Goal: Use online tool/utility: Utilize a website feature to perform a specific function

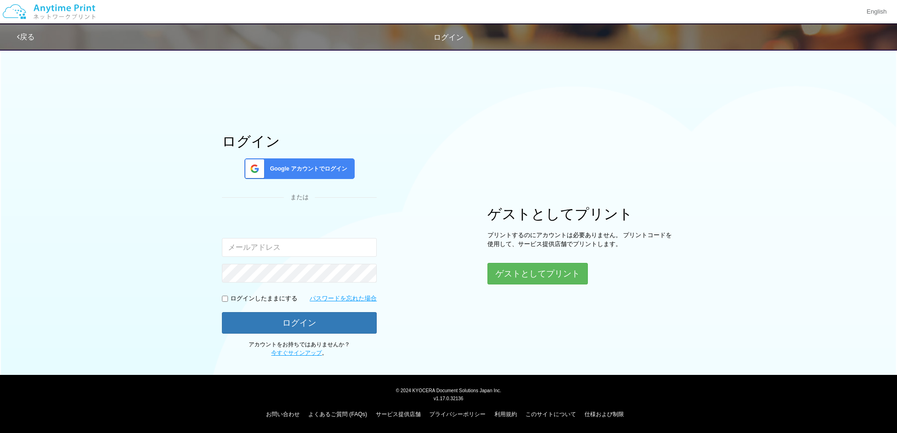
type input "[EMAIL_ADDRESS][DOMAIN_NAME]"
click at [311, 163] on div "Google アカウントでログイン" at bounding box center [299, 168] width 110 height 21
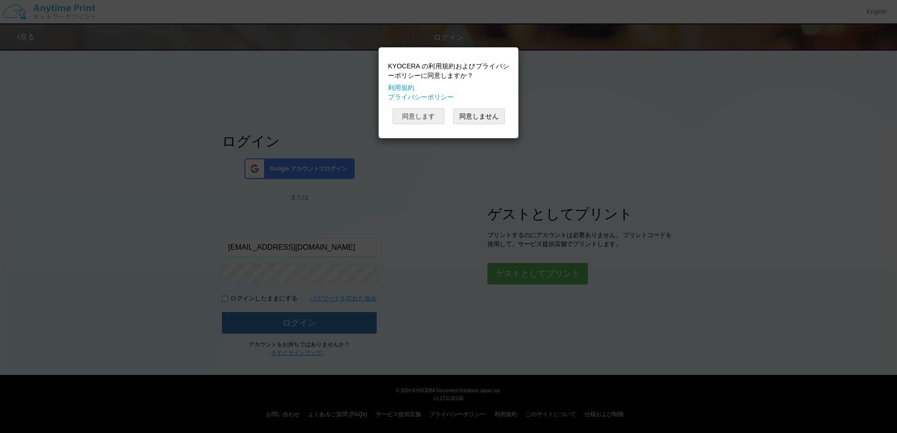
click at [417, 118] on button "同意します" at bounding box center [418, 116] width 52 height 16
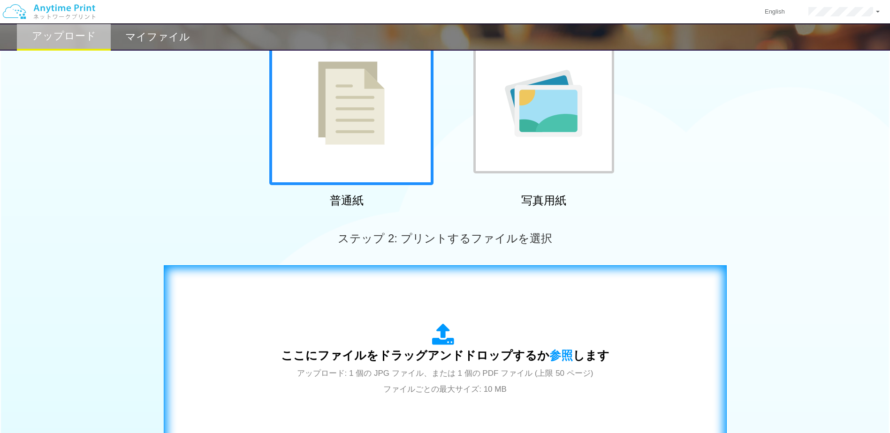
scroll to position [188, 0]
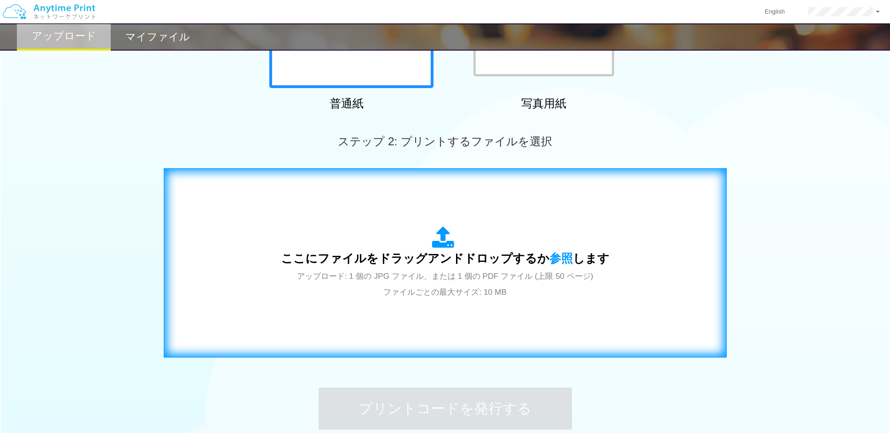
click at [463, 254] on span "ここにファイルをドラッグアンドドロップするか 参照 します" at bounding box center [445, 258] width 328 height 13
click at [459, 214] on div "ここにファイルをドラッグアンドドロップするか 参照 します アップロード: 1 個の JPG ファイル、または 1 個の PDF ファイル (上限 50 ペー…" at bounding box center [444, 263] width 543 height 170
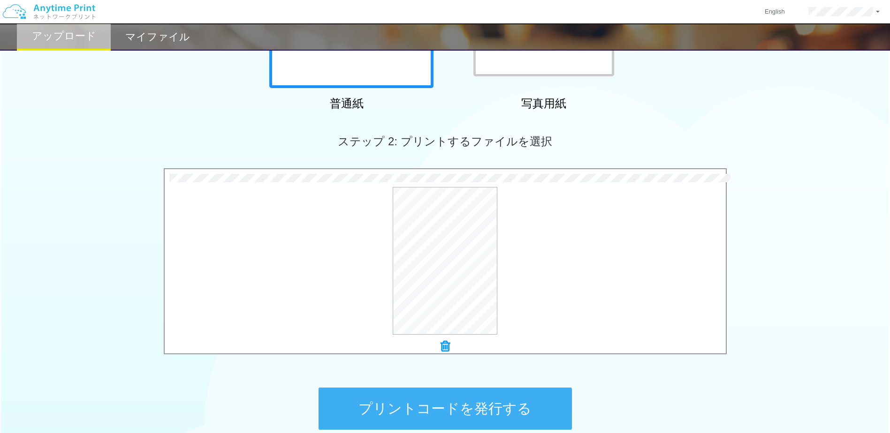
click at [512, 408] on button "プリントコードを発行する" at bounding box center [444, 409] width 253 height 42
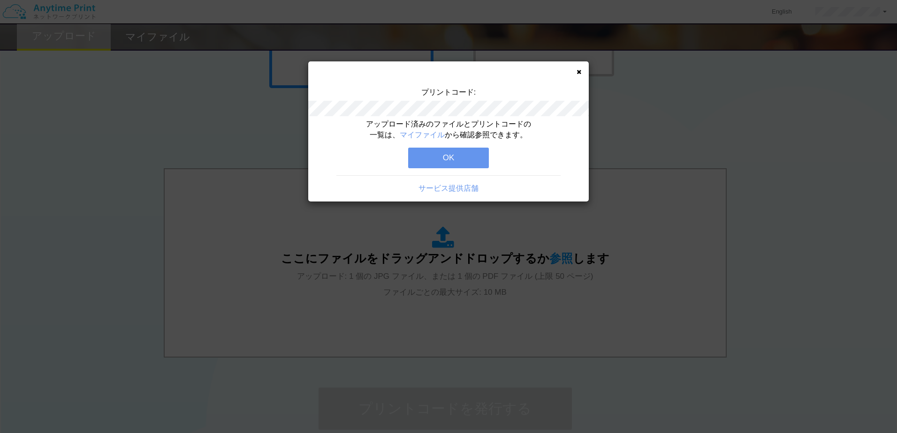
click at [472, 155] on button "OK" at bounding box center [448, 158] width 81 height 21
